Goal: Understand process/instructions: Learn how to perform a task or action

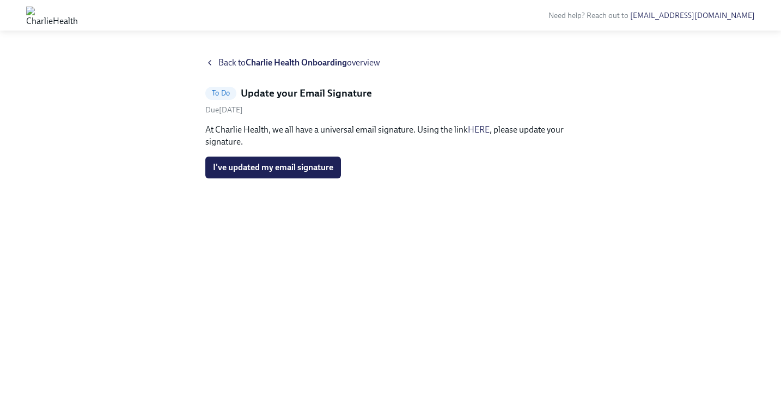
click at [477, 130] on link "HERE" at bounding box center [479, 129] width 22 height 10
click at [481, 129] on link "HERE" at bounding box center [479, 129] width 22 height 10
click at [290, 161] on button "I've updated my email signature" at bounding box center [273, 167] width 136 height 22
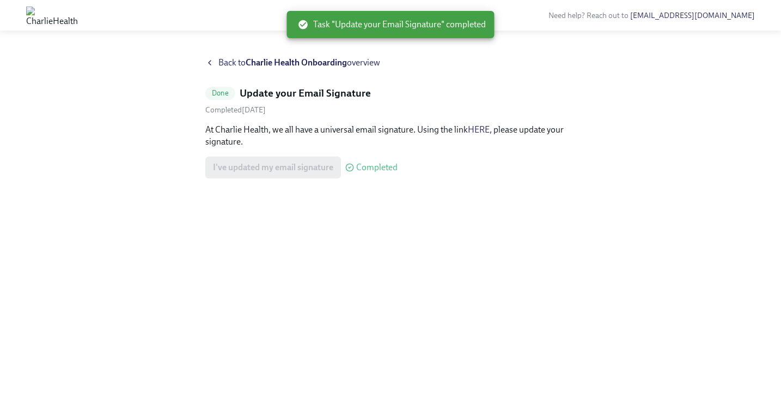
click at [214, 62] on icon at bounding box center [209, 62] width 9 height 9
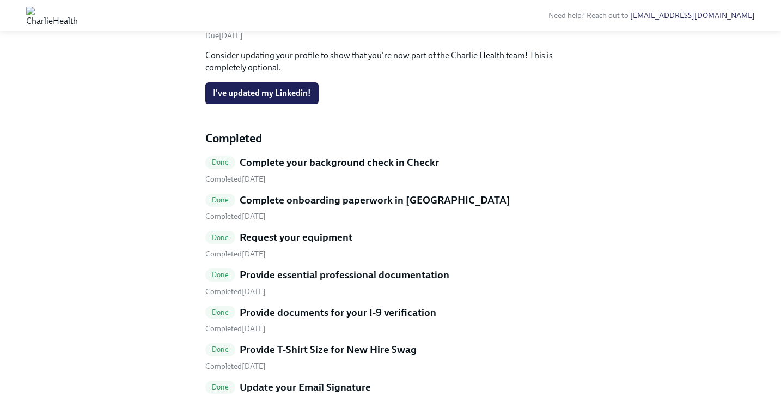
scroll to position [337, 0]
